Goal: Transaction & Acquisition: Purchase product/service

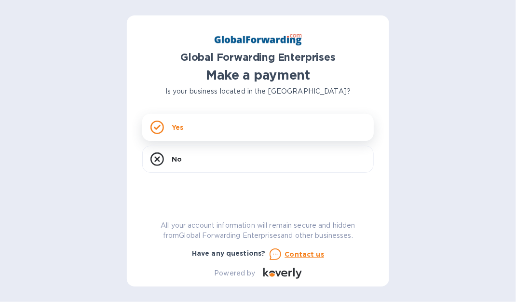
click at [197, 134] on div "Yes" at bounding box center [258, 127] width 232 height 27
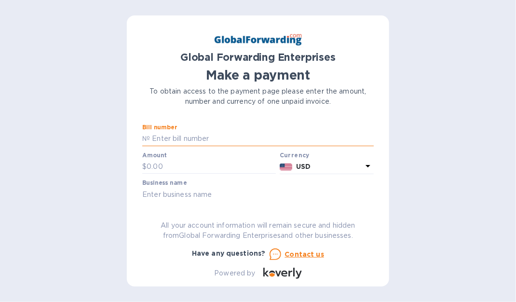
click at [184, 140] on input "text" at bounding box center [262, 139] width 224 height 14
type input "m"
type input "11733759"
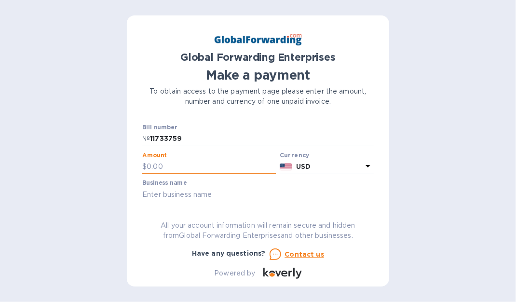
click at [177, 163] on input "text" at bounding box center [211, 167] width 129 height 14
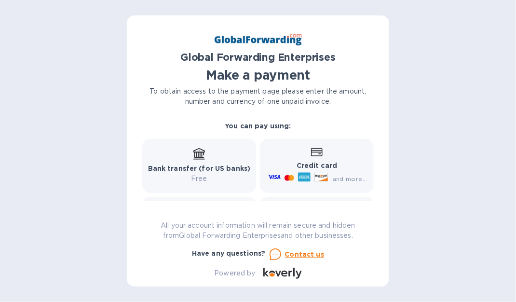
scroll to position [127, 0]
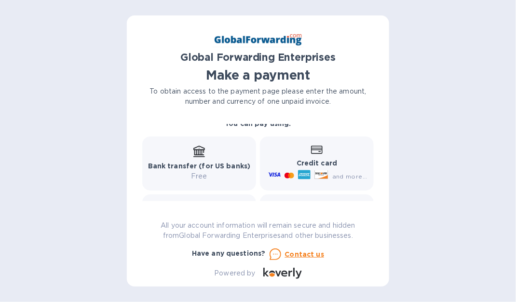
type input "763.45"
click at [316, 151] on icon at bounding box center [317, 150] width 12 height 9
drag, startPoint x: 374, startPoint y: 168, endPoint x: 376, endPoint y: 148, distance: 20.3
click at [376, 148] on div "Global Forwarding Enterprises Make a payment To obtain access to the payment pa…" at bounding box center [258, 150] width 262 height 271
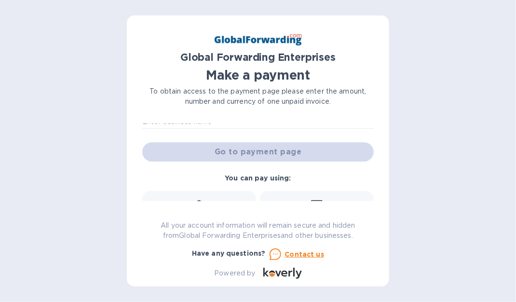
scroll to position [59, 0]
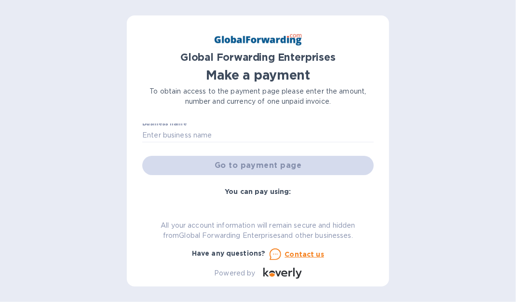
click at [282, 165] on div "Go to payment page" at bounding box center [257, 165] width 235 height 23
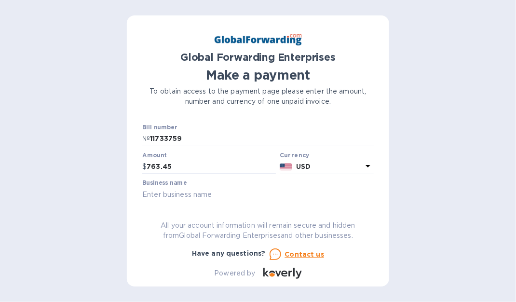
click at [167, 198] on input "text" at bounding box center [258, 194] width 232 height 14
type input "MASCOT METROPOLITAN INC."
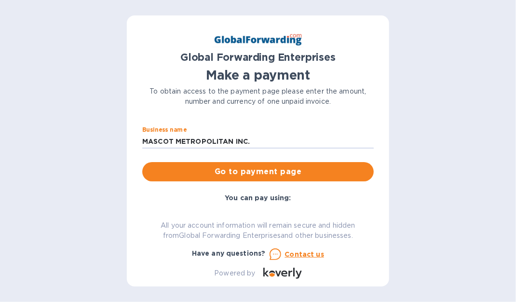
scroll to position [58, 0]
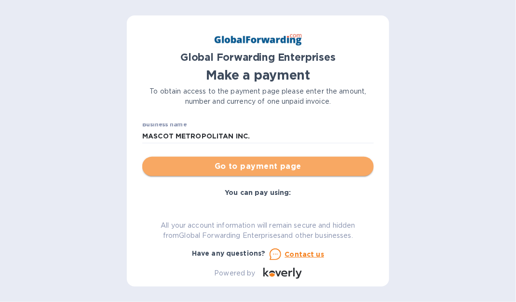
click at [275, 165] on span "Go to payment page" at bounding box center [258, 167] width 216 height 12
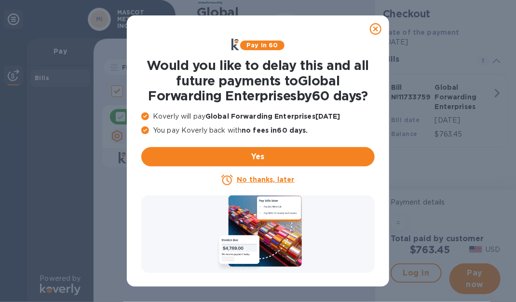
click at [278, 179] on u "No thanks, later" at bounding box center [265, 180] width 57 height 8
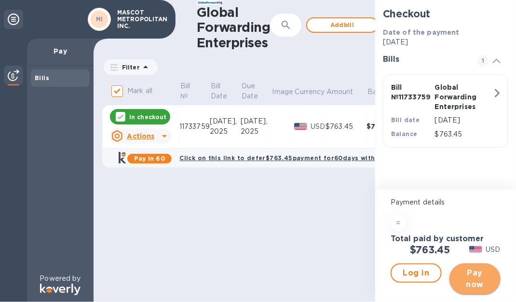
click at [478, 287] on span "Pay now" at bounding box center [475, 278] width 36 height 23
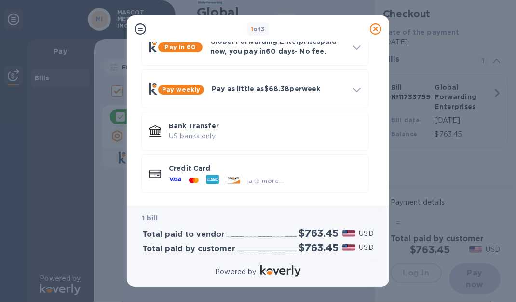
scroll to position [59, 0]
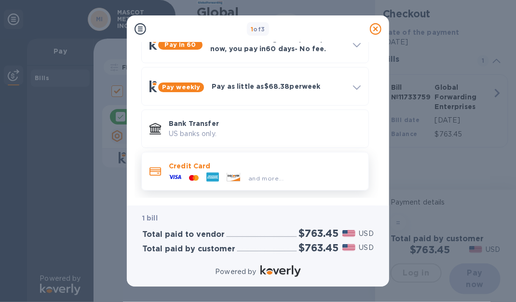
click at [193, 169] on p "Credit Card" at bounding box center [265, 166] width 192 height 10
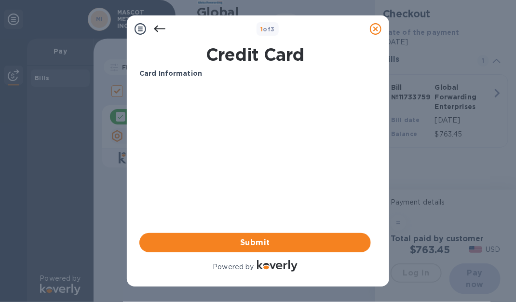
click at [378, 130] on div "Credit Card Card Information Your browser does not support iframes Submit Power…" at bounding box center [258, 160] width 247 height 236
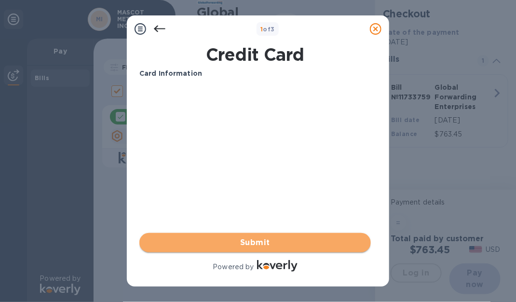
click at [263, 242] on span "Submit" at bounding box center [255, 243] width 216 height 12
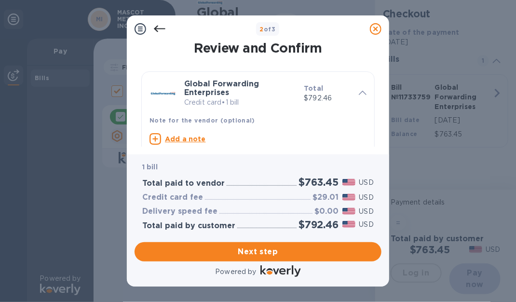
click at [158, 27] on icon at bounding box center [160, 29] width 12 height 12
